Goal: Transaction & Acquisition: Purchase product/service

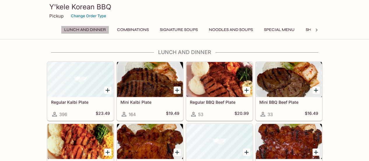
click at [96, 29] on button "Lunch and Dinner" at bounding box center [85, 30] width 48 height 8
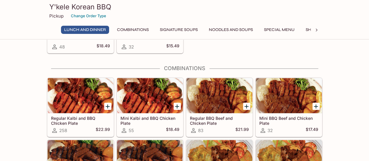
scroll to position [350, 0]
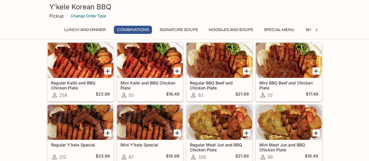
click at [169, 28] on button "Signature Soups" at bounding box center [179, 30] width 44 height 8
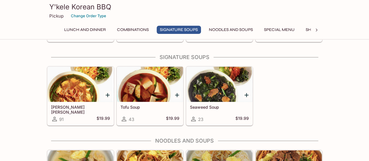
scroll to position [534, 0]
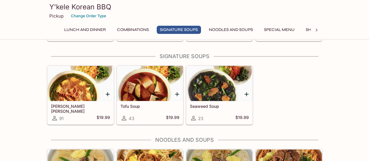
click at [238, 26] on button "Noodles and Soups" at bounding box center [231, 30] width 50 height 8
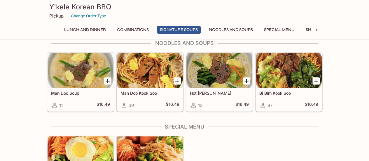
scroll to position [618, 0]
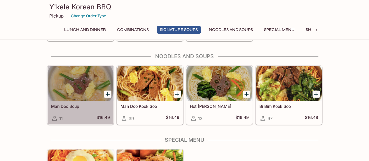
click at [91, 91] on div at bounding box center [81, 83] width 66 height 35
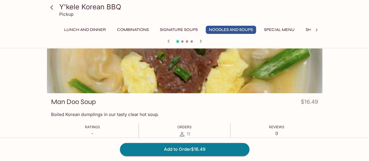
scroll to position [29, 0]
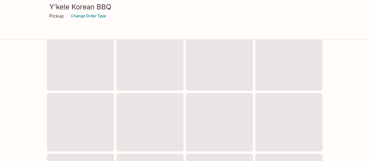
scroll to position [262, 0]
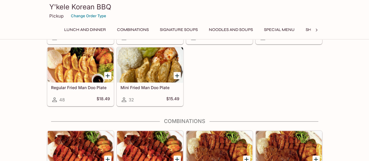
click at [286, 30] on button "Special Menu" at bounding box center [279, 30] width 37 height 8
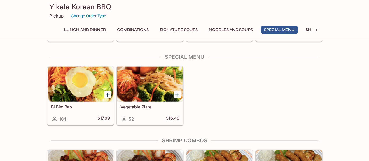
click at [249, 31] on button "Noodles and Soups" at bounding box center [231, 30] width 50 height 8
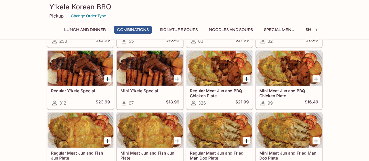
scroll to position [413, 0]
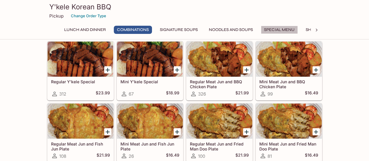
click at [267, 28] on button "Special Menu" at bounding box center [279, 30] width 37 height 8
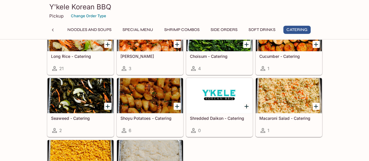
scroll to position [1424, 0]
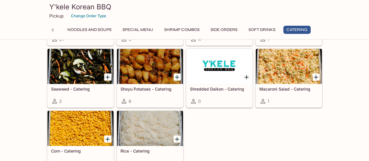
click at [66, 30] on button "Noodles and Soups" at bounding box center [89, 30] width 50 height 8
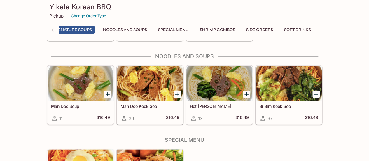
scroll to position [0, 98]
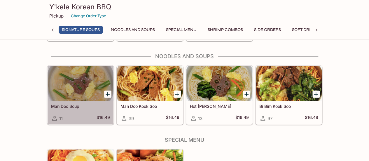
click at [75, 76] on div at bounding box center [81, 83] width 66 height 35
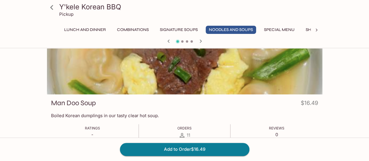
scroll to position [88, 0]
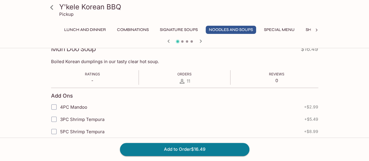
click at [77, 101] on label "4PC Mandoo" at bounding box center [148, 107] width 200 height 12
click at [60, 101] on input "4PC Mandoo" at bounding box center [54, 107] width 12 height 12
click at [77, 107] on span "4PC Mandoo" at bounding box center [73, 107] width 27 height 6
click at [60, 107] on input "4PC Mandoo" at bounding box center [54, 107] width 12 height 12
checkbox input "false"
